Goal: Task Accomplishment & Management: Use online tool/utility

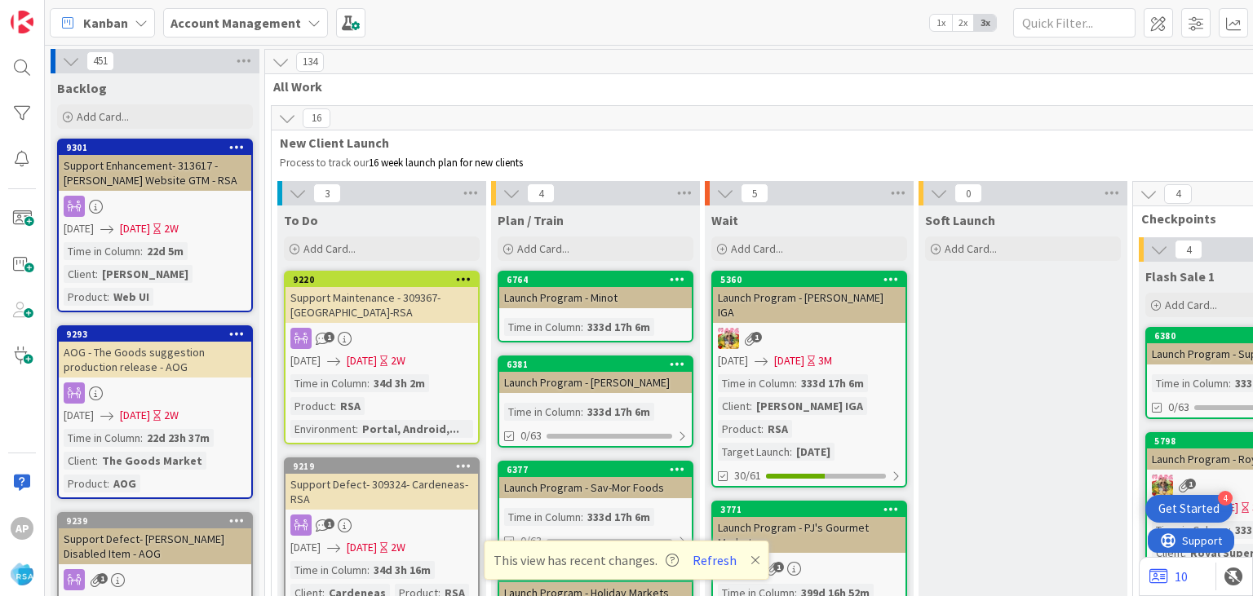
scroll to position [3441, 0]
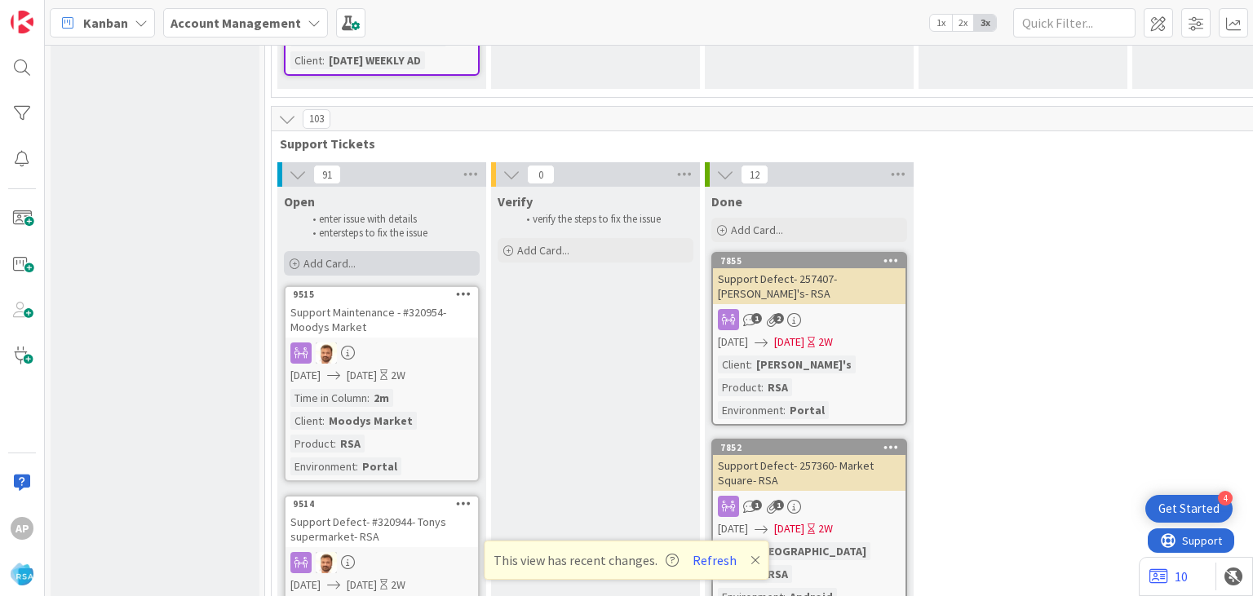
click at [329, 256] on span "Add Card..." at bounding box center [329, 263] width 52 height 15
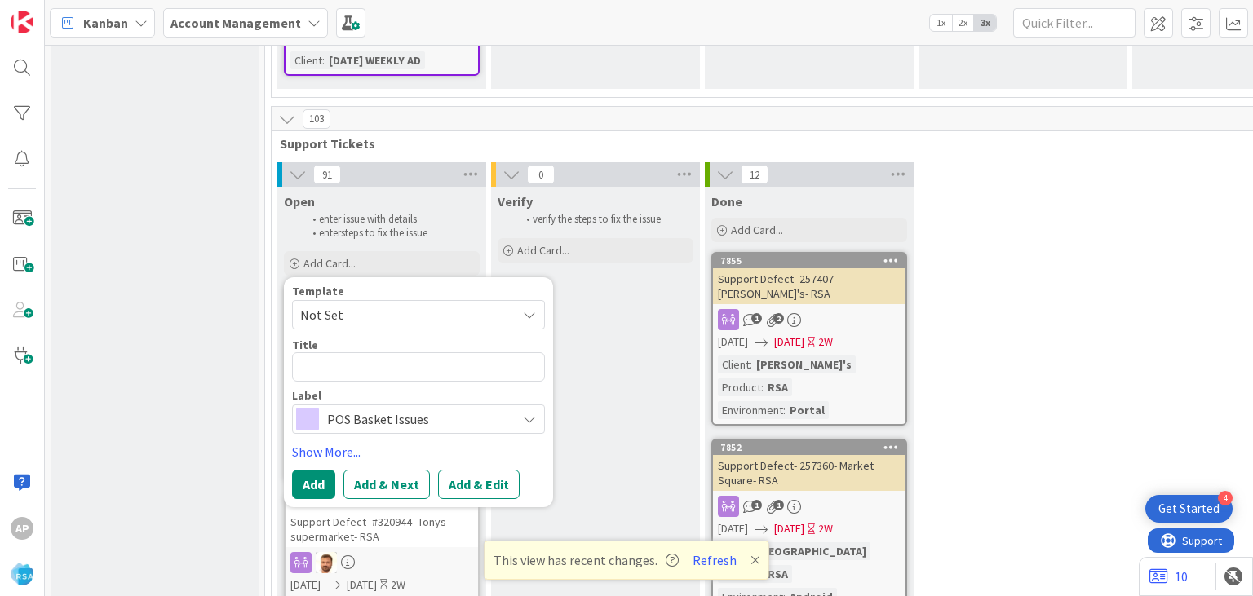
click at [352, 304] on span "Not Set" at bounding box center [402, 314] width 204 height 21
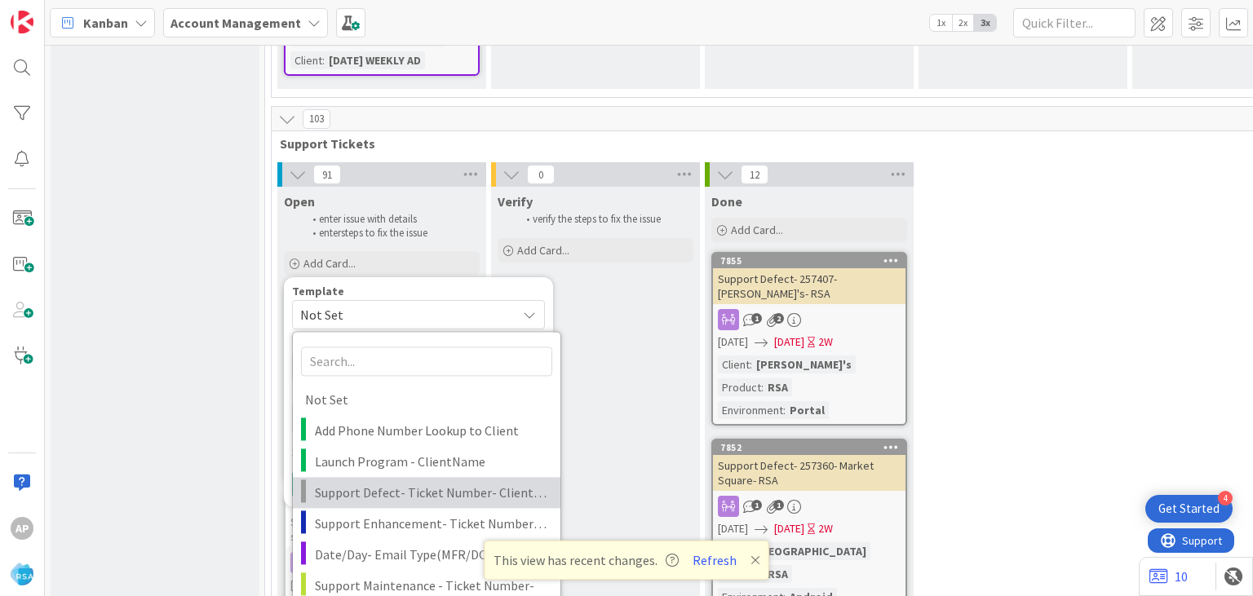
click at [408, 482] on span "Support Defect- Ticket Number- Client Name- Product Name" at bounding box center [431, 492] width 233 height 21
type textarea "x"
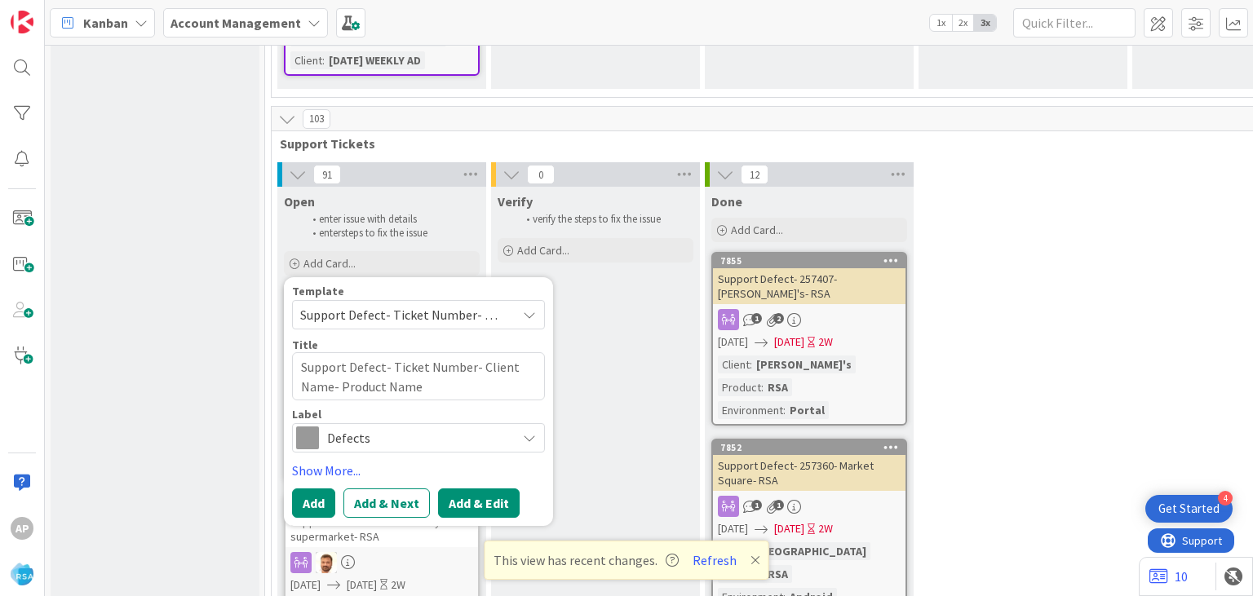
click at [458, 489] on button "Add & Edit" at bounding box center [479, 503] width 82 height 29
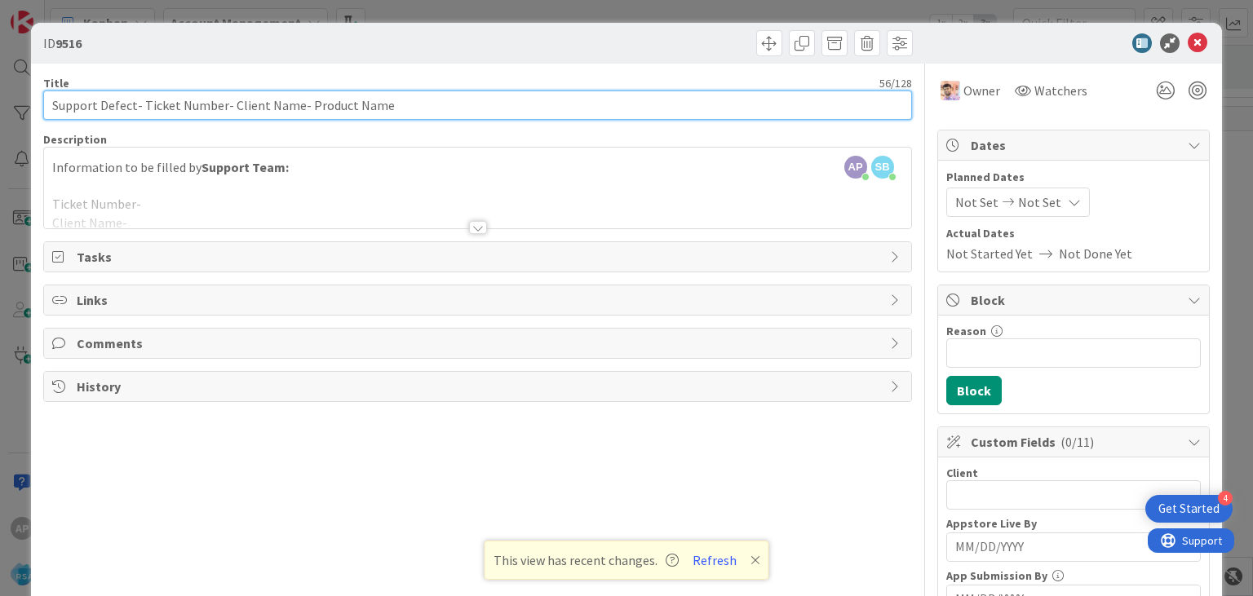
click at [143, 101] on input "Support Defect- Ticket Number- Client Name- Product Name" at bounding box center [477, 105] width 868 height 29
drag, startPoint x: 220, startPoint y: 104, endPoint x: 143, endPoint y: 103, distance: 77.5
click at [143, 103] on input "Support Defect- Ticket Number- Client Name- Product Name" at bounding box center [477, 105] width 868 height 29
paste input "#321267"
click at [147, 103] on input "Support Defect- #321267- Client Name- Product Name" at bounding box center [477, 105] width 868 height 29
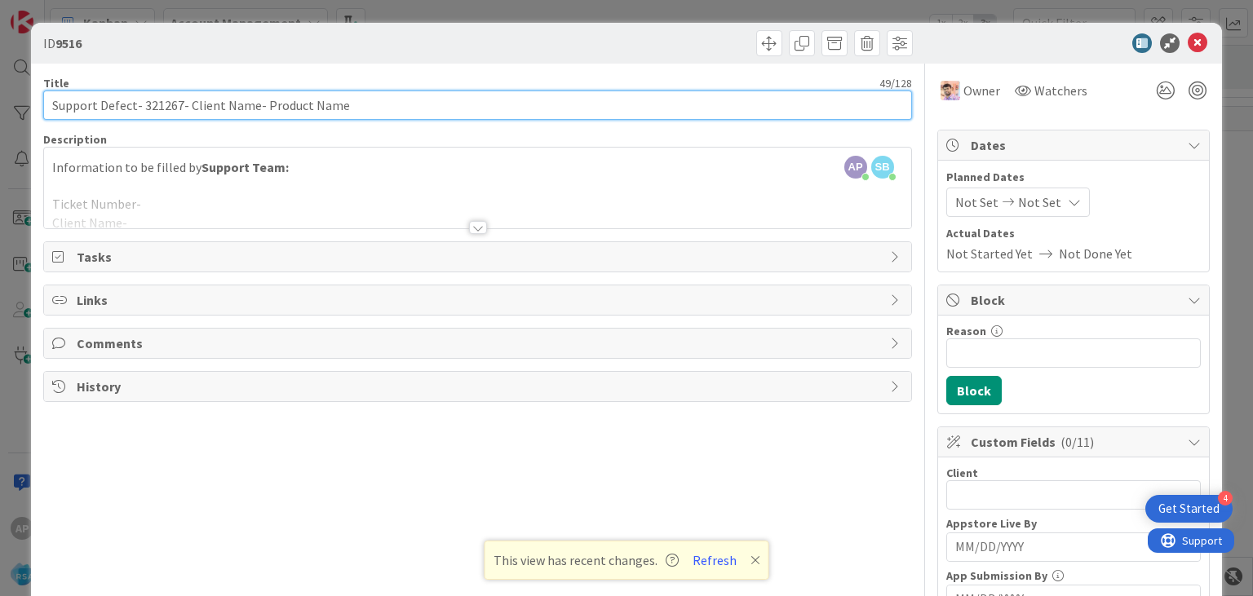
drag, startPoint x: 186, startPoint y: 106, endPoint x: 252, endPoint y: 107, distance: 66.1
click at [252, 107] on input "Support Defect- 321267- Client Name- Product Name" at bounding box center [477, 105] width 868 height 29
drag, startPoint x: 229, startPoint y: 106, endPoint x: 321, endPoint y: 116, distance: 91.9
click at [321, 116] on input "Support Defect- 321267- Lowes- Product Name" at bounding box center [477, 105] width 868 height 29
click at [321, 116] on input "Support Defect- 321267- Lowes- R" at bounding box center [477, 105] width 868 height 29
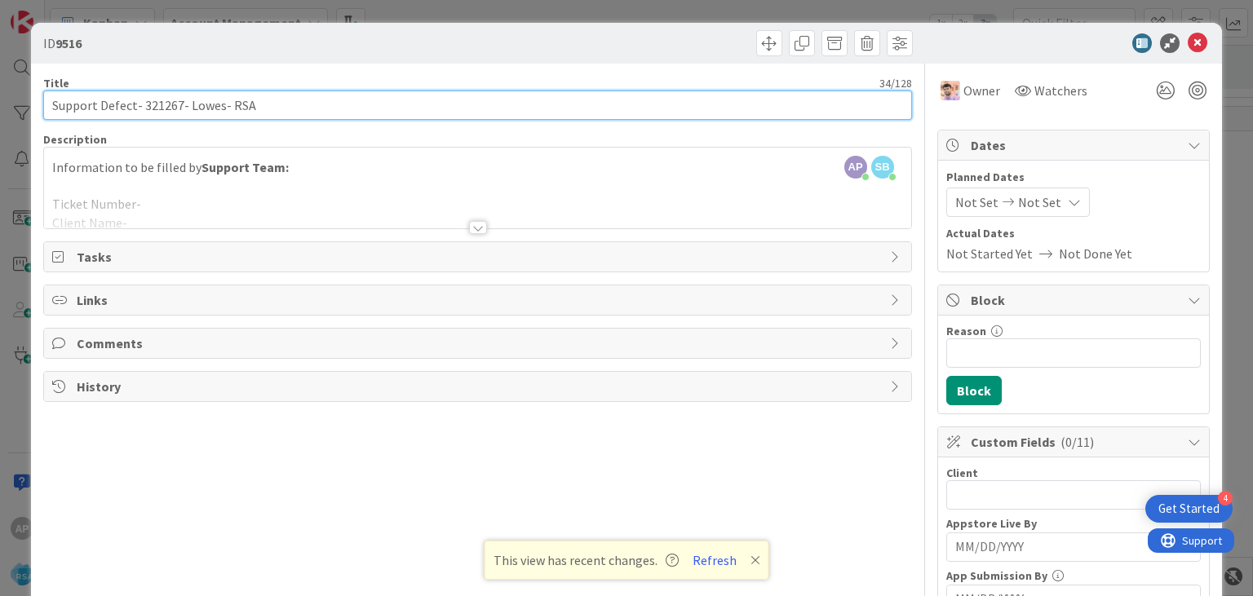
type input "Support Defect- 321267- Lowes- RSA"
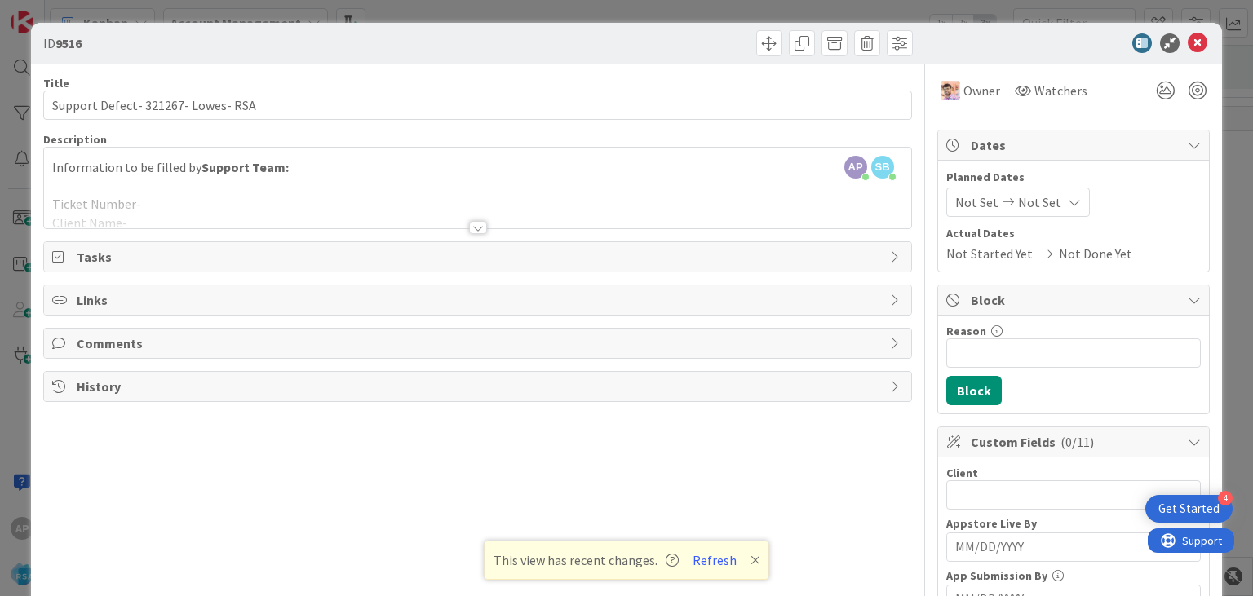
click at [475, 227] on div at bounding box center [478, 227] width 18 height 13
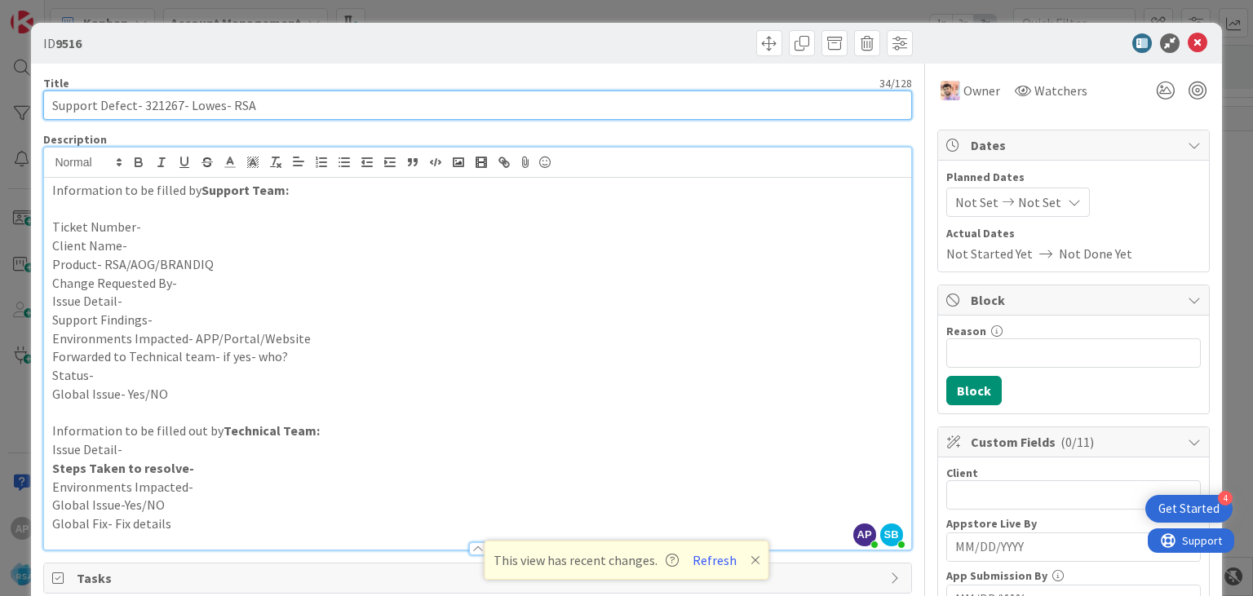
click at [158, 106] on input "Support Defect- 321267- Lowes- RSA" at bounding box center [477, 105] width 868 height 29
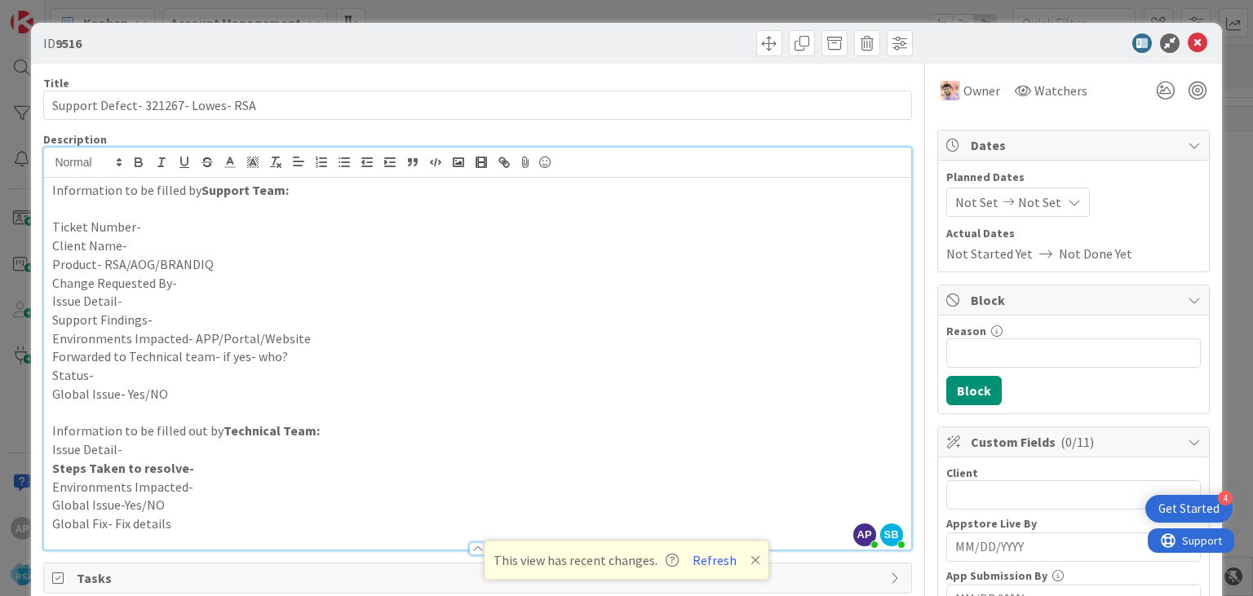
click at [151, 233] on p "Ticket Number-" at bounding box center [477, 227] width 850 height 19
click at [144, 247] on p "Client Name-" at bounding box center [477, 246] width 850 height 19
click at [163, 297] on p "Issue Detail-" at bounding box center [477, 301] width 850 height 19
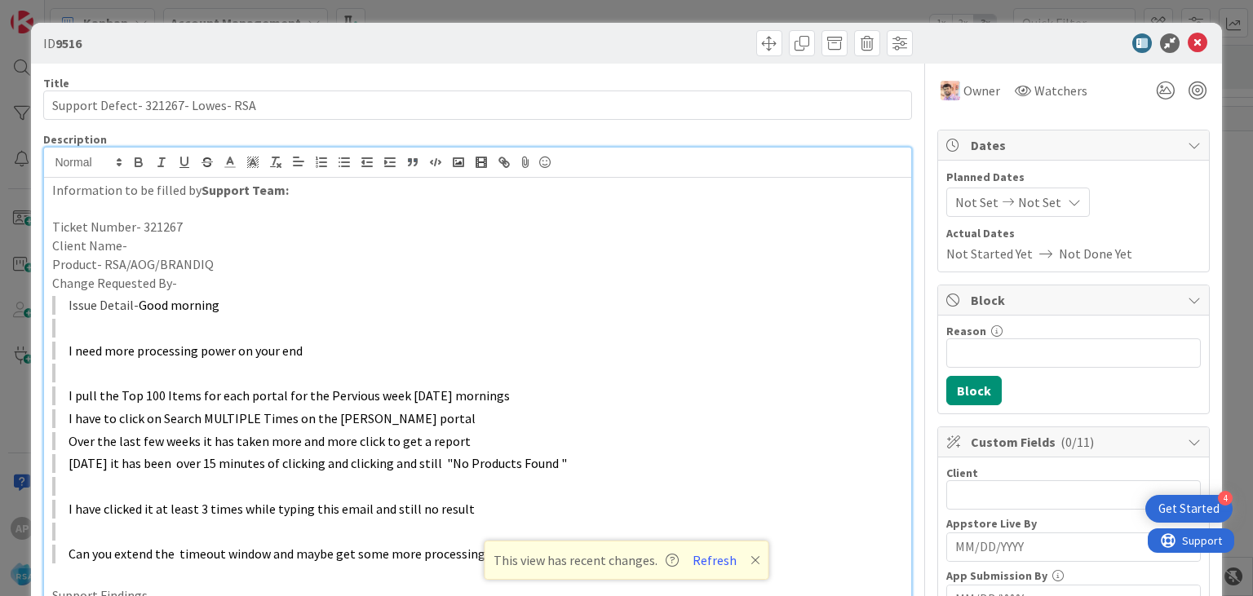
click at [163, 297] on span "Good morning" at bounding box center [179, 305] width 81 height 16
click at [967, 205] on span "Not Set" at bounding box center [976, 202] width 43 height 20
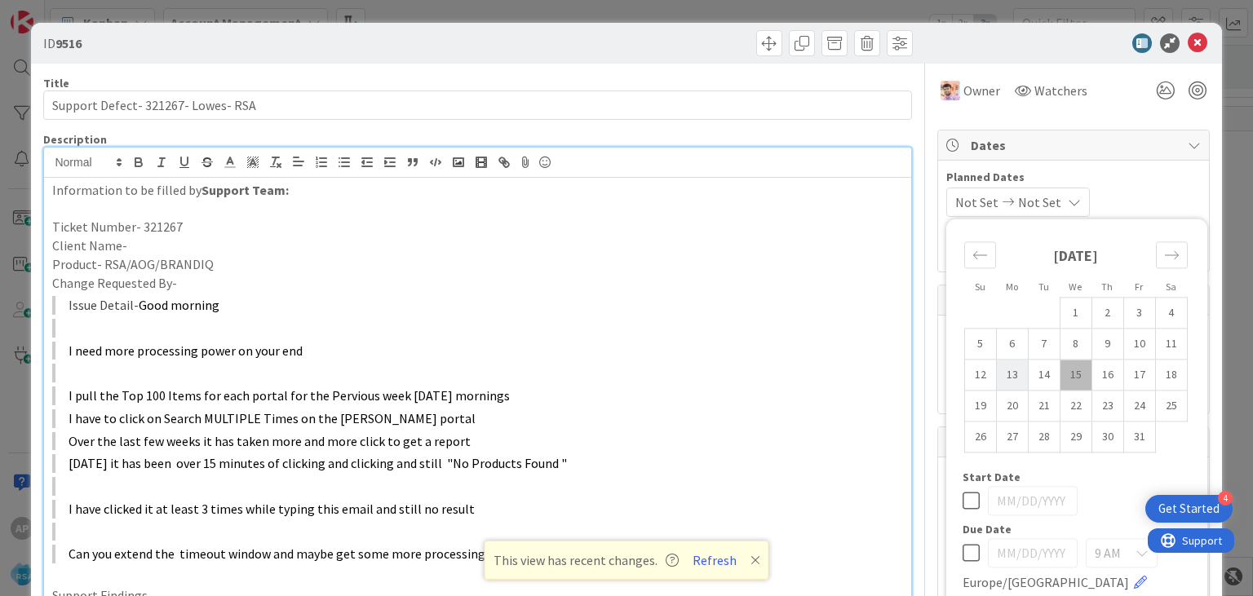
click at [1007, 370] on td "13" at bounding box center [1012, 375] width 32 height 31
type input "[DATE]"
click at [1130, 405] on td "24" at bounding box center [1139, 406] width 32 height 31
type input "[DATE]"
